Goal: Task Accomplishment & Management: Use online tool/utility

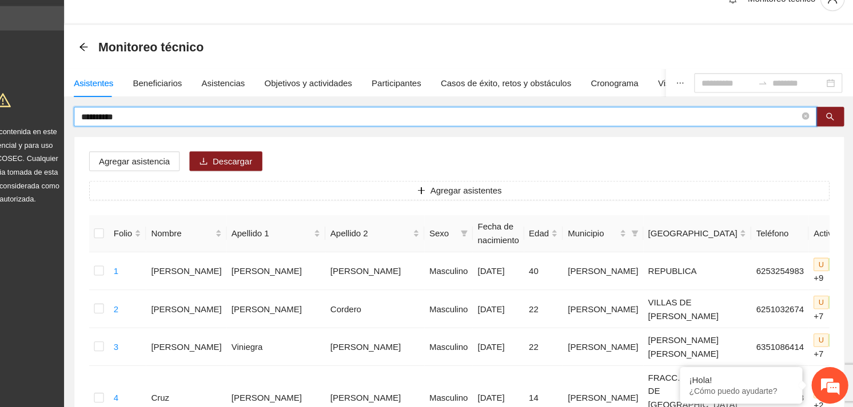
drag, startPoint x: 186, startPoint y: 136, endPoint x: 103, endPoint y: 146, distance: 84.0
type input "**********"
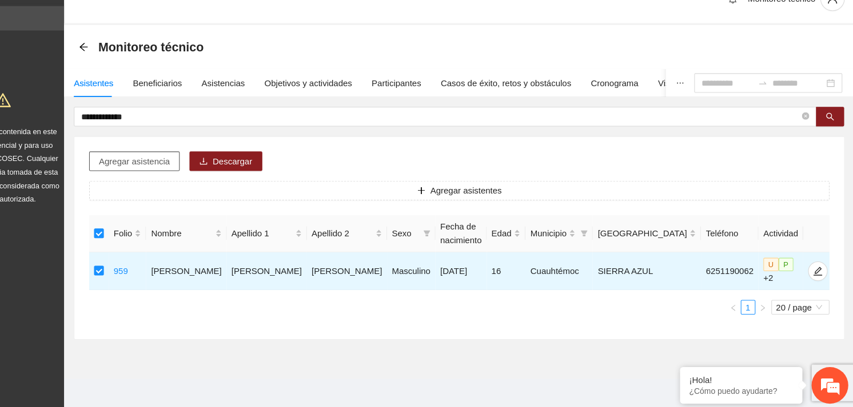
click at [168, 180] on span "Agregar asistencia" at bounding box center [180, 175] width 66 height 13
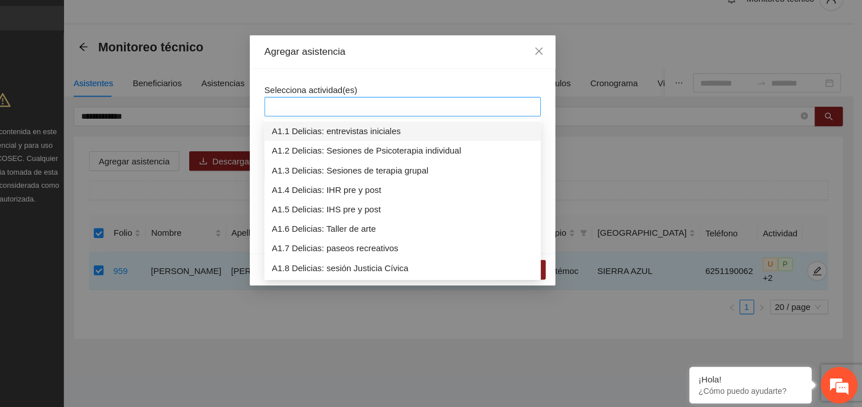
click at [384, 126] on div at bounding box center [431, 124] width 253 height 14
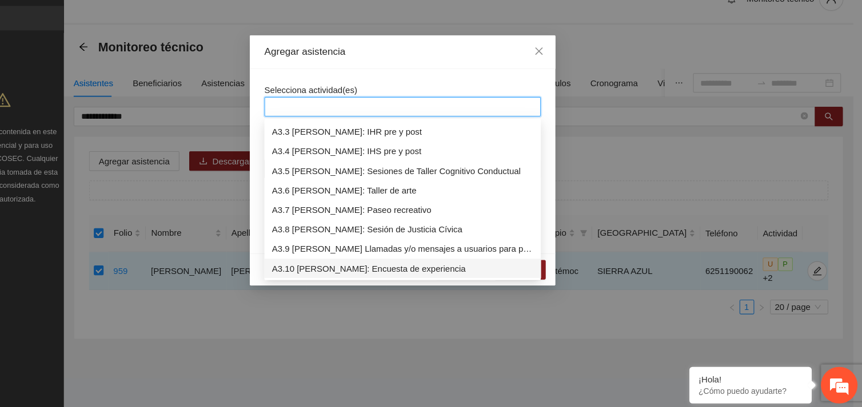
scroll to position [603, 0]
click at [403, 257] on div "A3.9 [PERSON_NAME] Llamadas y/o mensajes a usuarios para programación, seguimie…" at bounding box center [431, 257] width 245 height 13
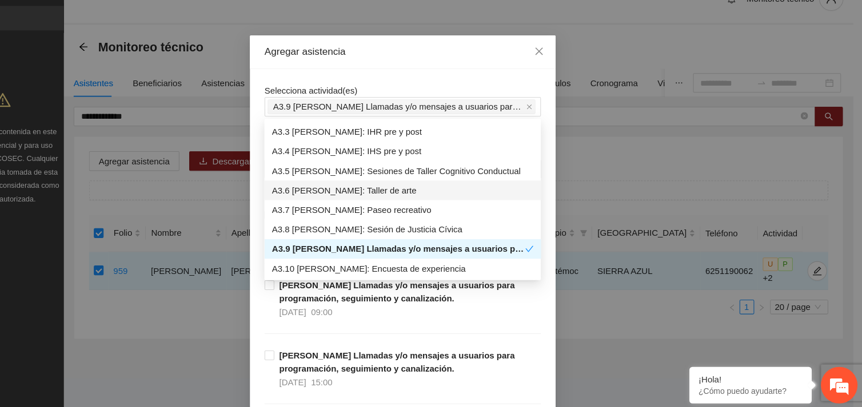
click at [416, 110] on div "Selecciona actividad(es) A3.9 [PERSON_NAME] Llamadas y/o mensajes a usuarios pa…" at bounding box center [431, 117] width 258 height 31
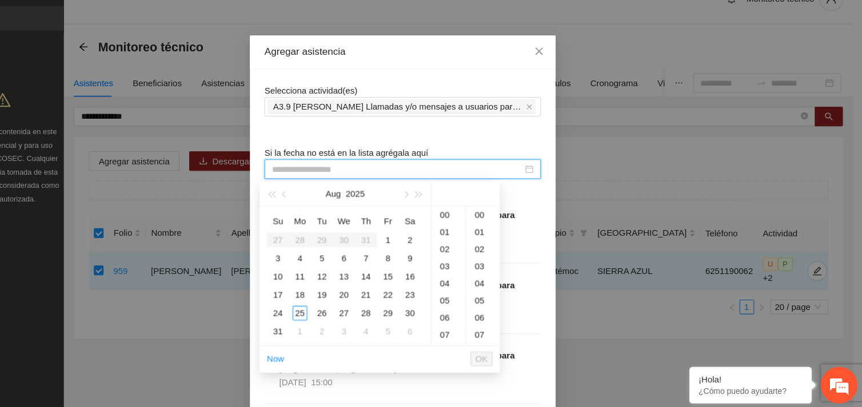
click at [367, 179] on input at bounding box center [426, 182] width 234 height 13
click at [337, 323] on div "25" at bounding box center [335, 317] width 14 height 14
click at [466, 244] on div "10" at bounding box center [474, 241] width 32 height 16
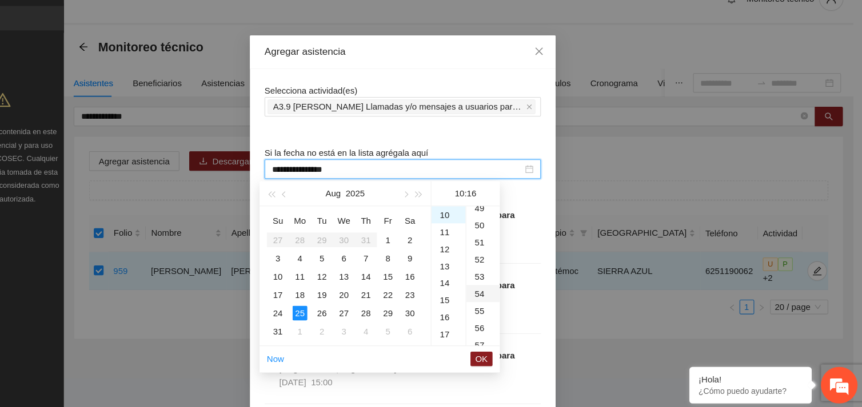
click at [498, 296] on div "54" at bounding box center [505, 299] width 31 height 16
type input "**********"
click at [507, 358] on span "OK" at bounding box center [504, 360] width 11 height 13
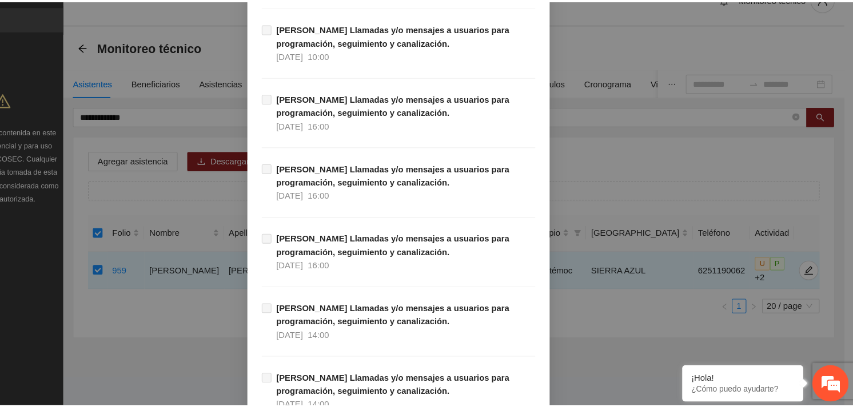
scroll to position [11664, 0]
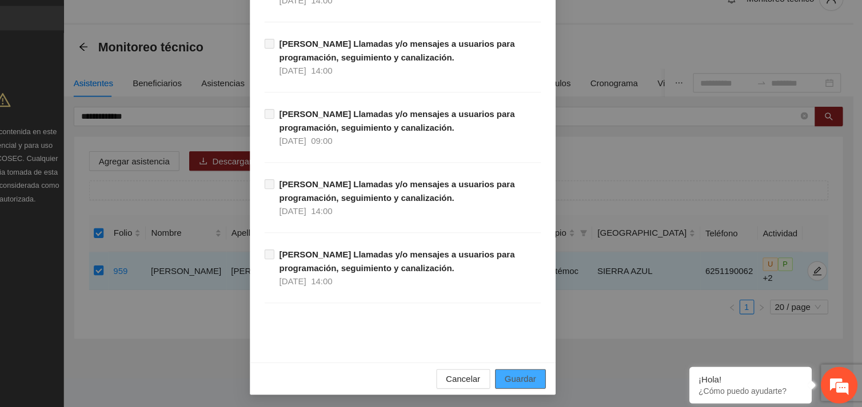
click at [533, 376] on span "Guardar" at bounding box center [540, 379] width 29 height 13
